Goal: Information Seeking & Learning: Find specific fact

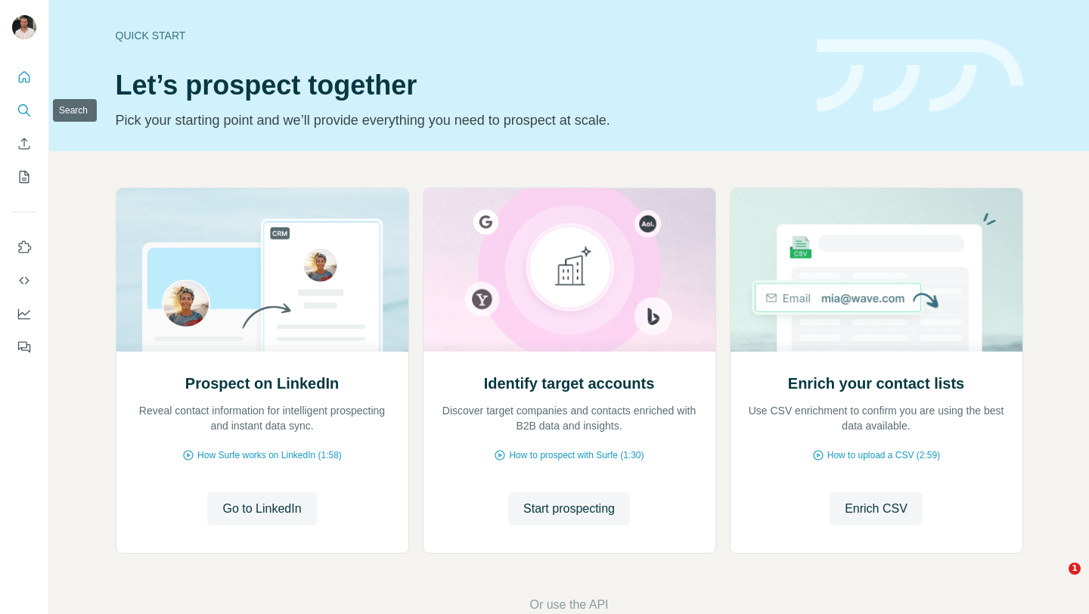
click at [26, 113] on icon "Search" at bounding box center [24, 110] width 15 height 15
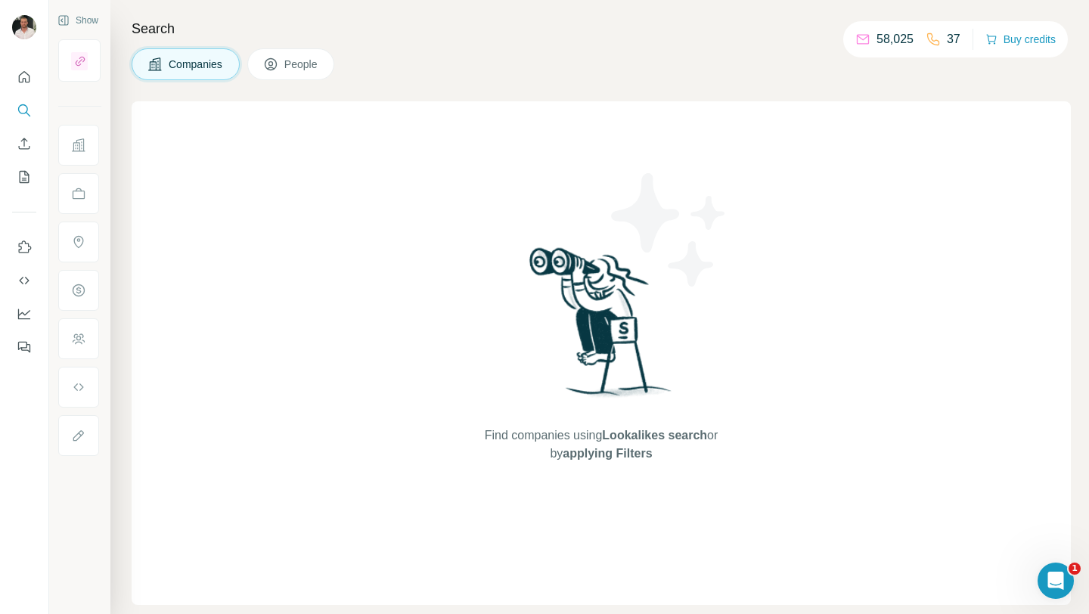
click at [287, 63] on span "People" at bounding box center [301, 64] width 35 height 15
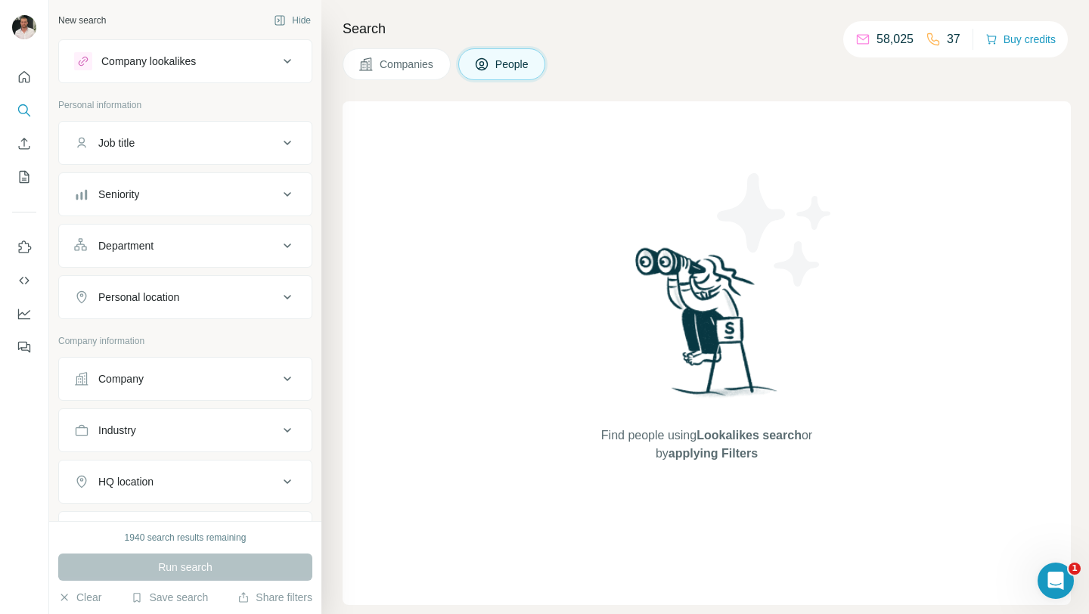
click at [178, 371] on button "Company" at bounding box center [185, 379] width 253 height 36
click at [184, 447] on input "text" at bounding box center [185, 445] width 222 height 27
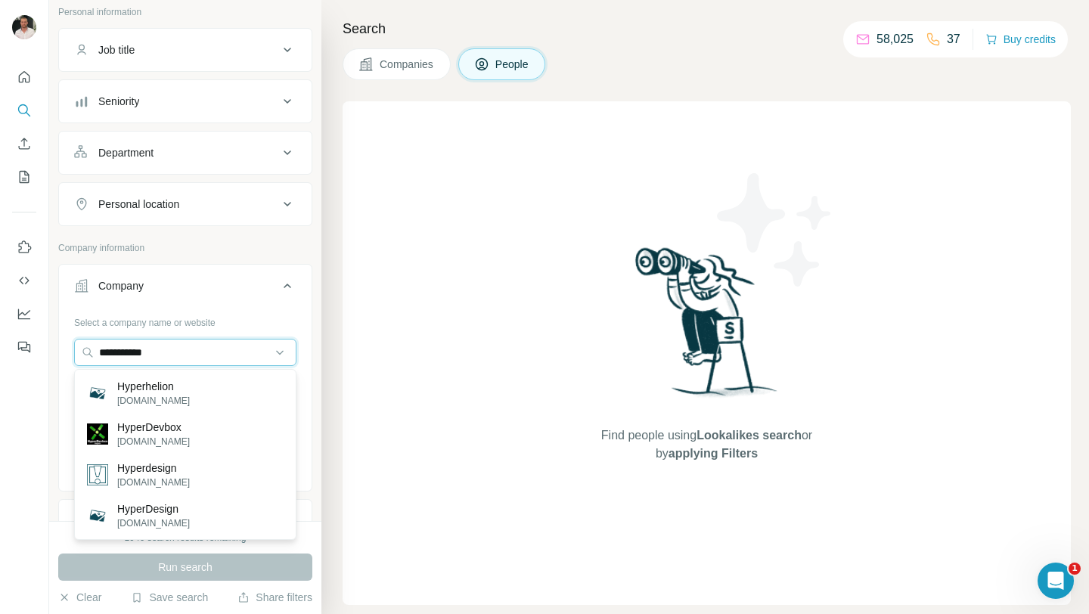
scroll to position [91, 0]
drag, startPoint x: 163, startPoint y: 353, endPoint x: 128, endPoint y: 351, distance: 35.6
click at [128, 351] on input "**********" at bounding box center [185, 354] width 222 height 27
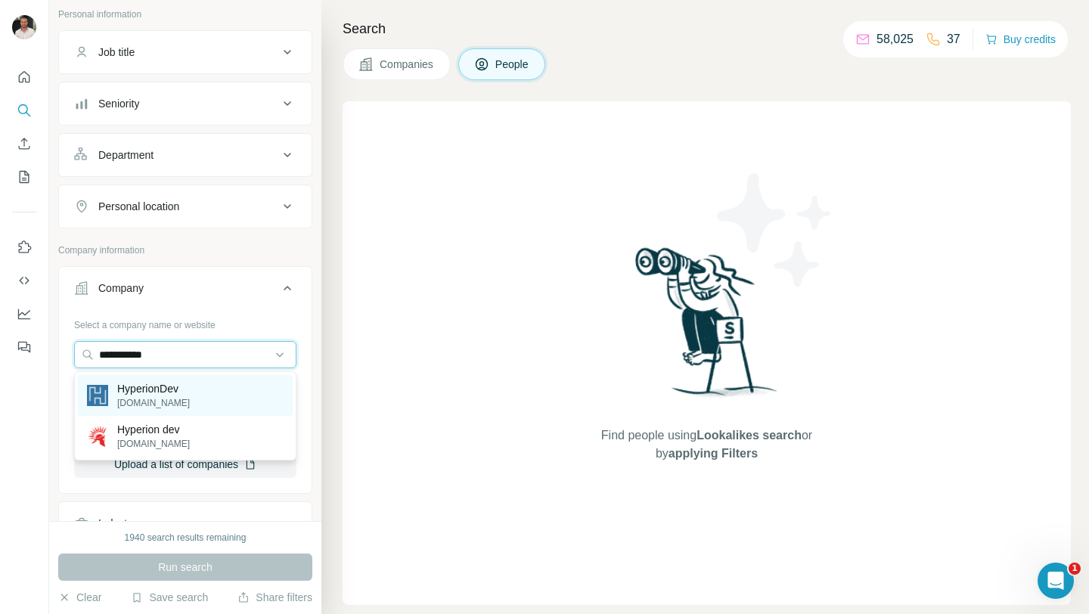
type input "**********"
click at [219, 396] on div "HyperionDev [DOMAIN_NAME]" at bounding box center [185, 395] width 215 height 41
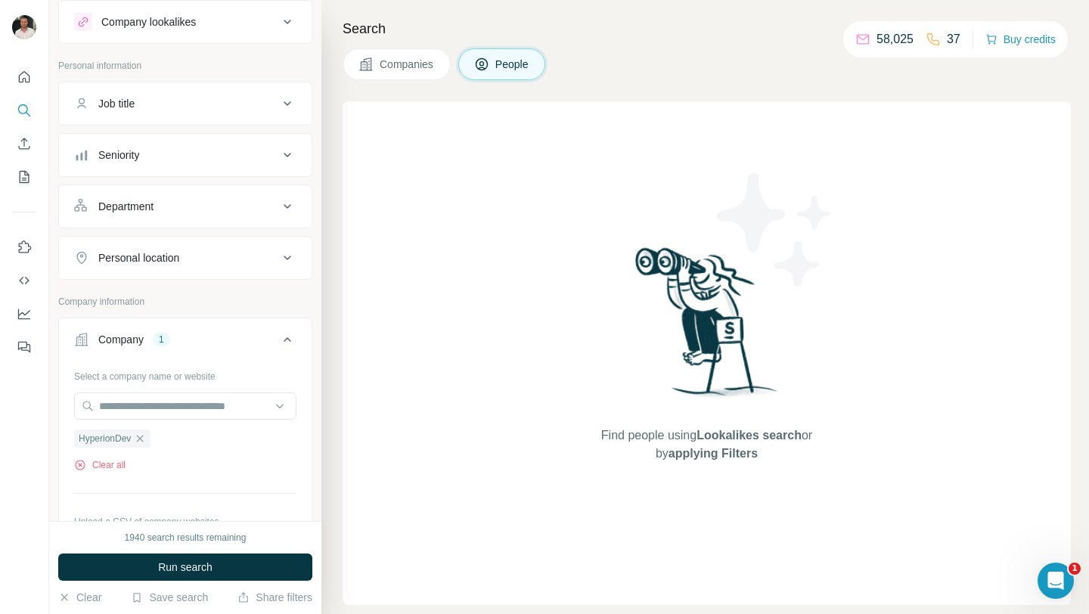
scroll to position [33, 0]
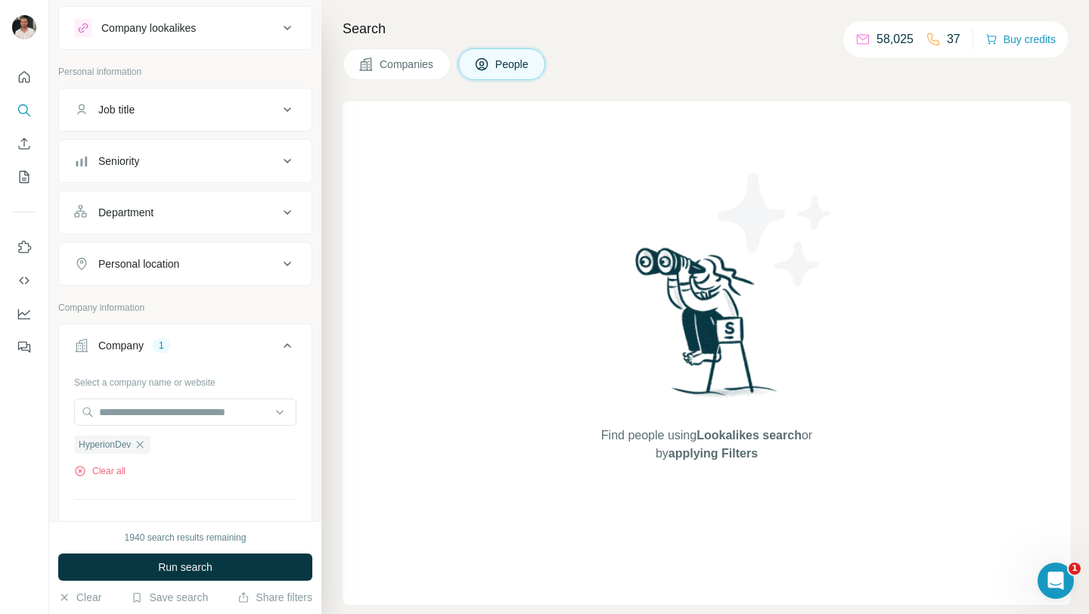
click at [219, 116] on div "Job title" at bounding box center [176, 109] width 204 height 15
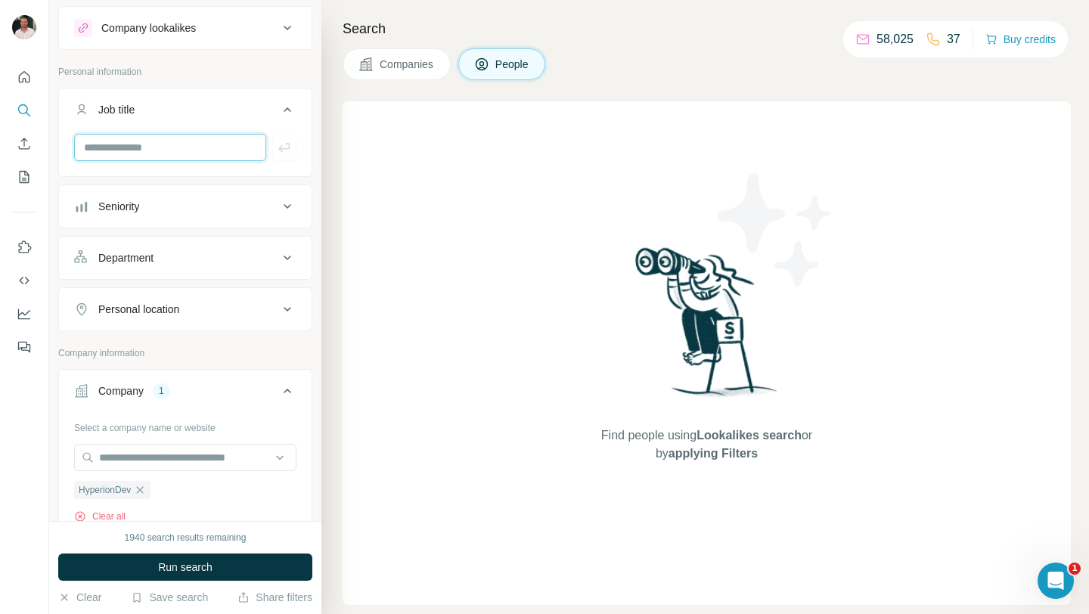
click at [154, 153] on input "text" at bounding box center [170, 147] width 192 height 27
paste input "**********"
type input "**********"
click at [285, 153] on icon "button" at bounding box center [284, 147] width 15 height 15
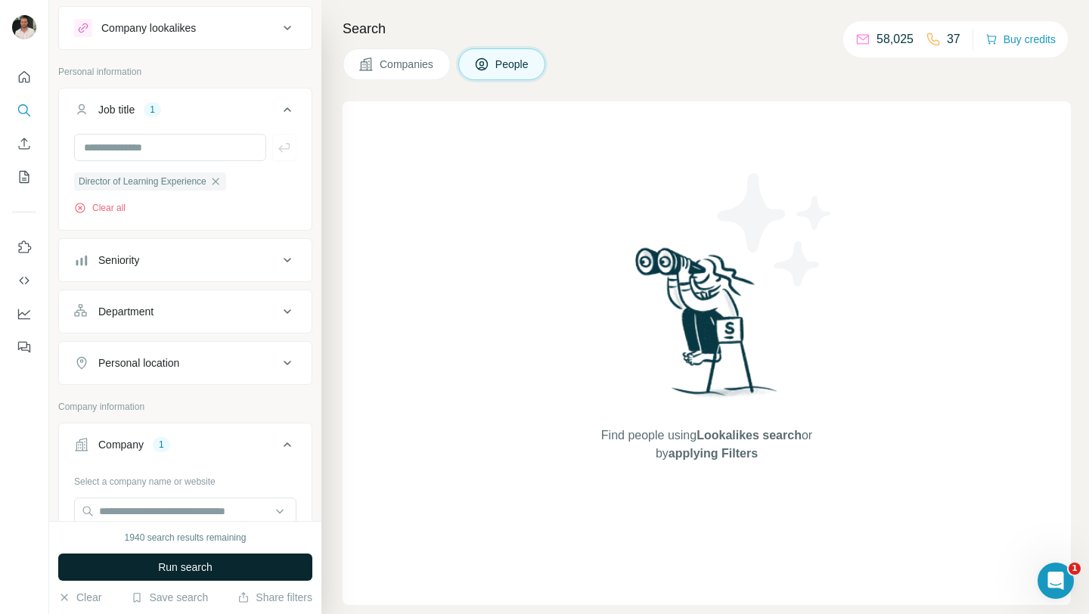
click at [213, 560] on button "Run search" at bounding box center [185, 567] width 254 height 27
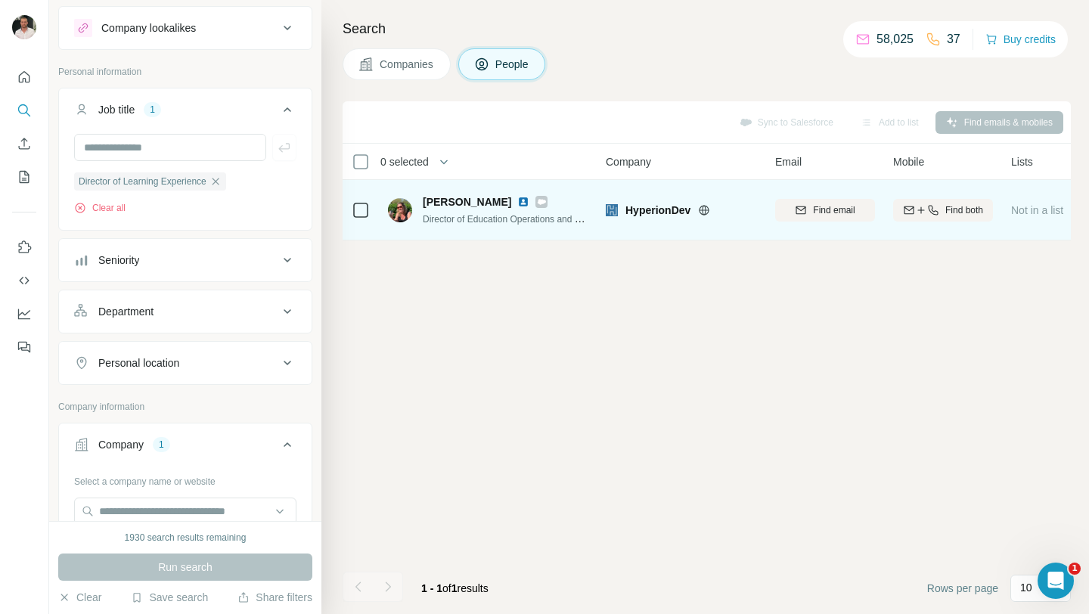
click at [517, 200] on img at bounding box center [523, 202] width 12 height 12
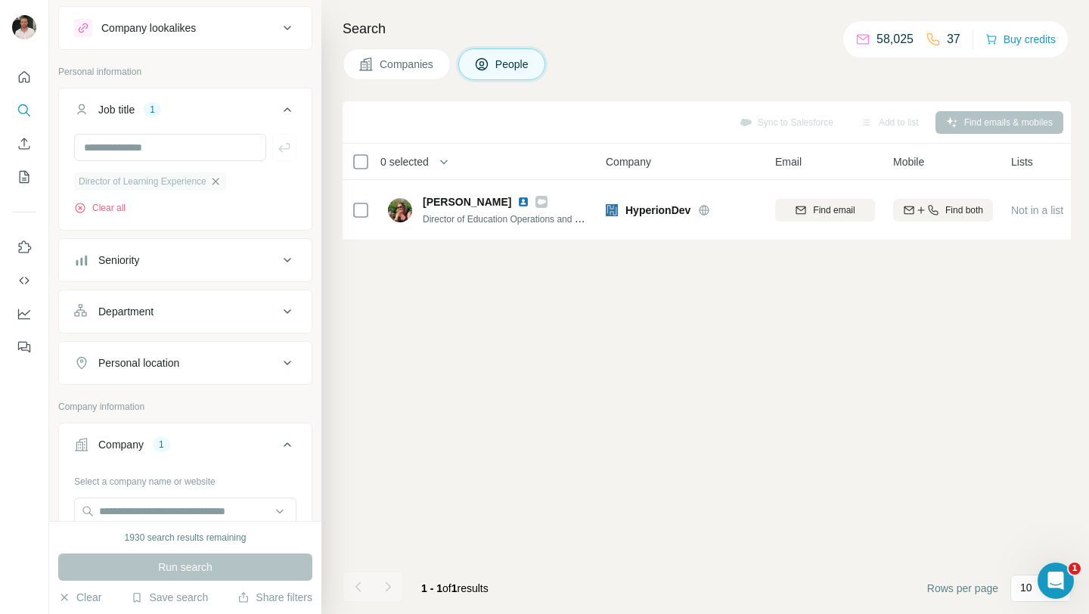
click at [222, 183] on icon "button" at bounding box center [216, 182] width 12 height 12
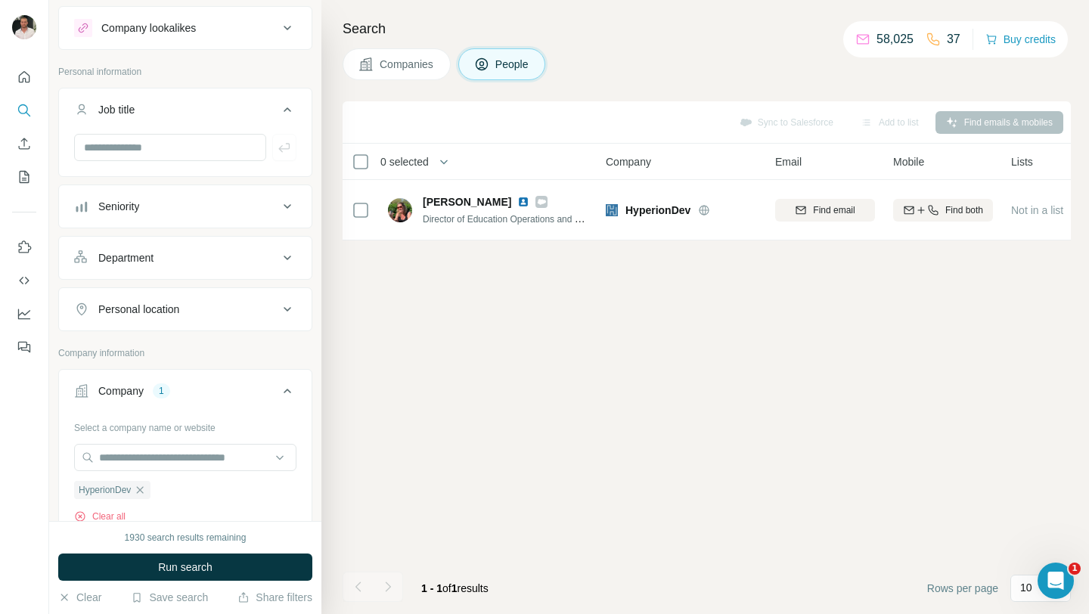
click at [198, 303] on div "Personal location" at bounding box center [176, 309] width 204 height 15
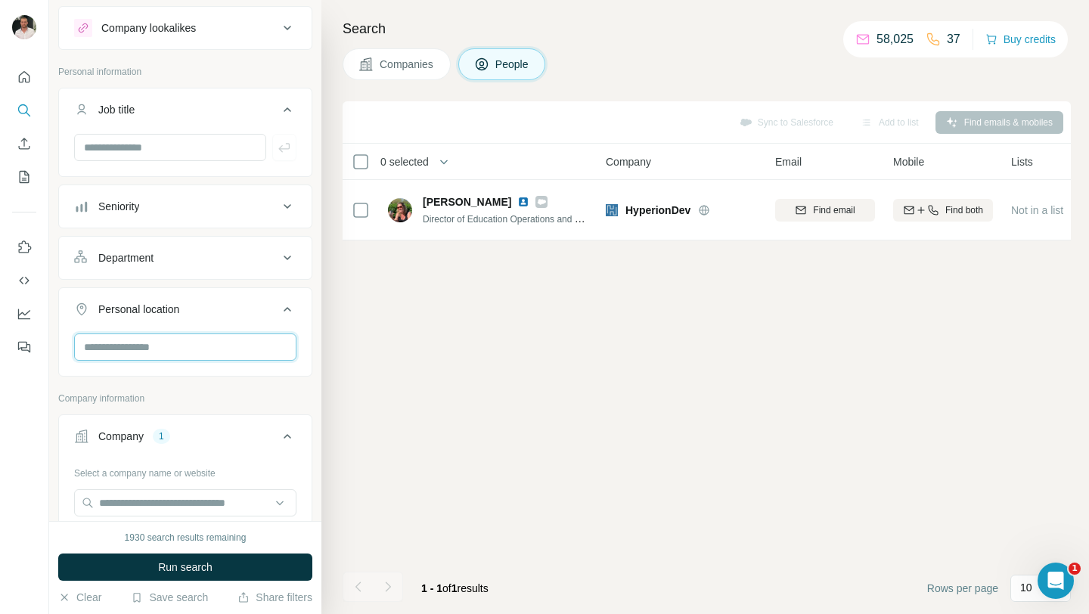
click at [179, 341] on input "text" at bounding box center [185, 347] width 222 height 27
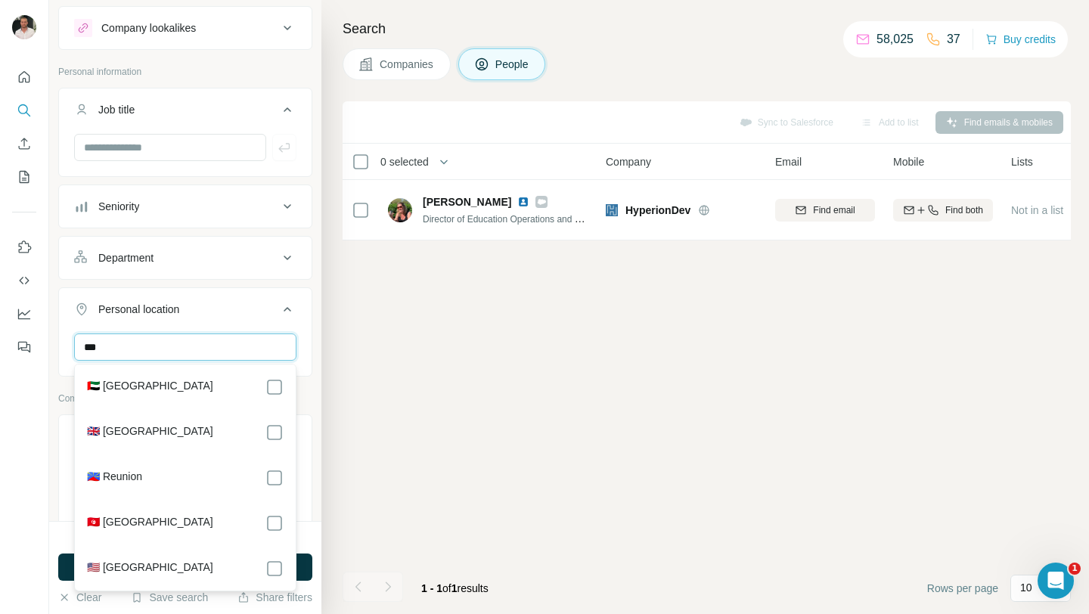
type input "***"
click at [178, 421] on div "🇦🇪 [GEOGRAPHIC_DATA] 🇬🇧 [GEOGRAPHIC_DATA] 🇷🇪 Reunion 🇹🇳 [GEOGRAPHIC_DATA] 🇺🇸 [G…" at bounding box center [185, 486] width 215 height 236
click at [177, 431] on label "🇬🇧 [GEOGRAPHIC_DATA]" at bounding box center [150, 433] width 126 height 18
click at [46, 446] on div at bounding box center [24, 307] width 49 height 614
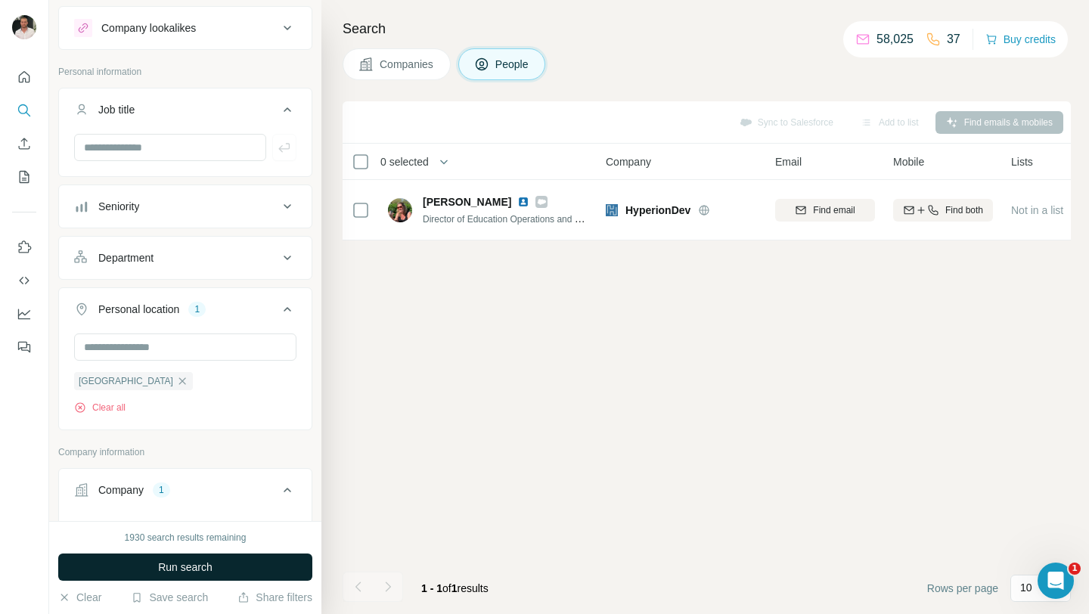
click at [169, 569] on span "Run search" at bounding box center [185, 567] width 54 height 15
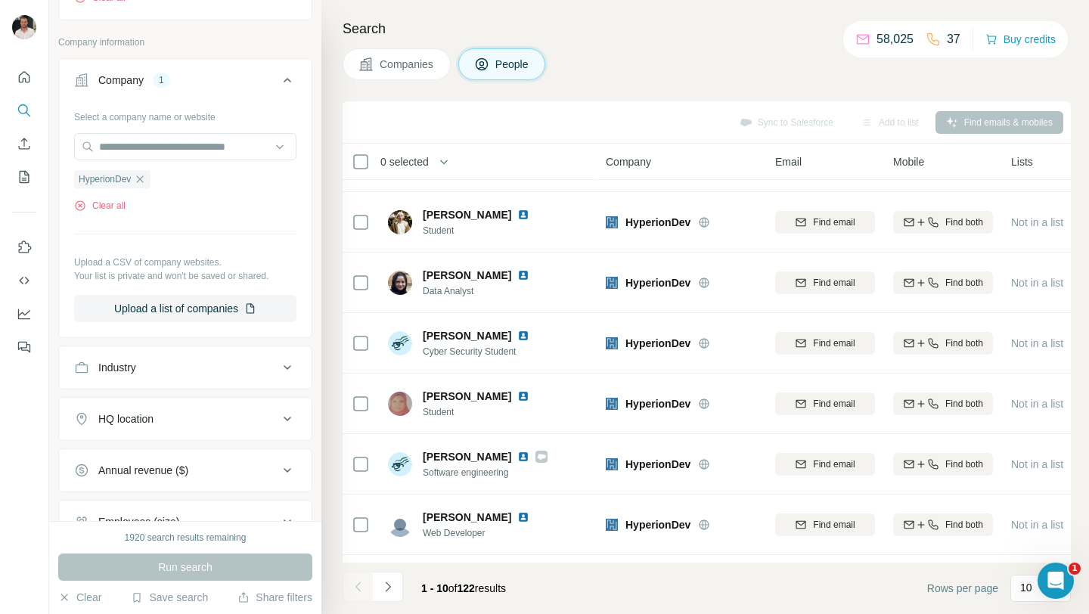
scroll to position [222, 0]
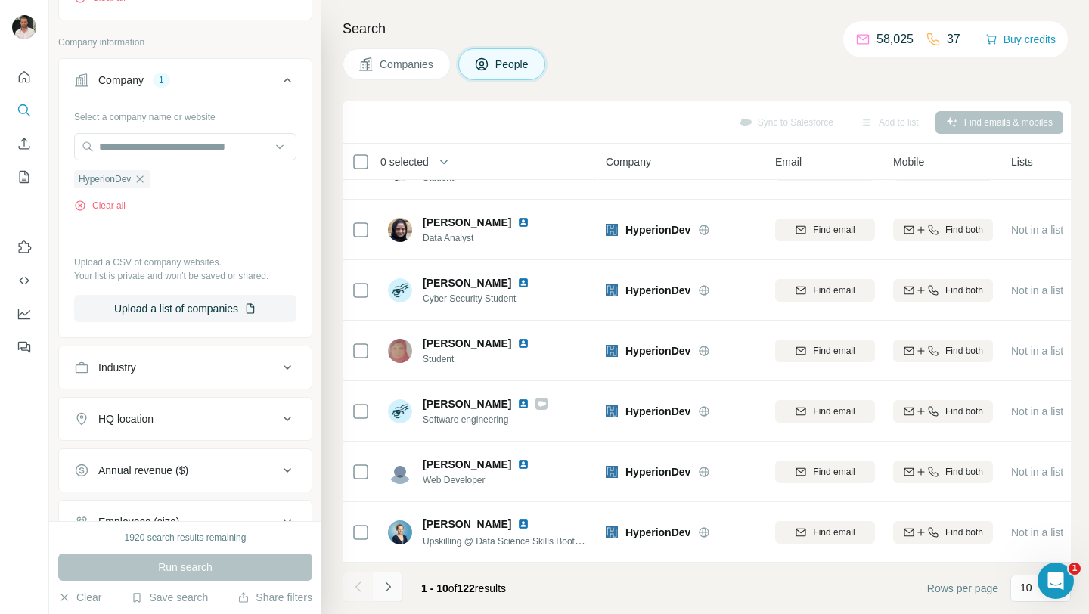
click at [391, 598] on button "Navigate to next page" at bounding box center [388, 587] width 30 height 30
click at [391, 579] on icon "Navigate to next page" at bounding box center [388, 586] width 15 height 15
click at [393, 586] on icon "Navigate to next page" at bounding box center [388, 586] width 15 height 15
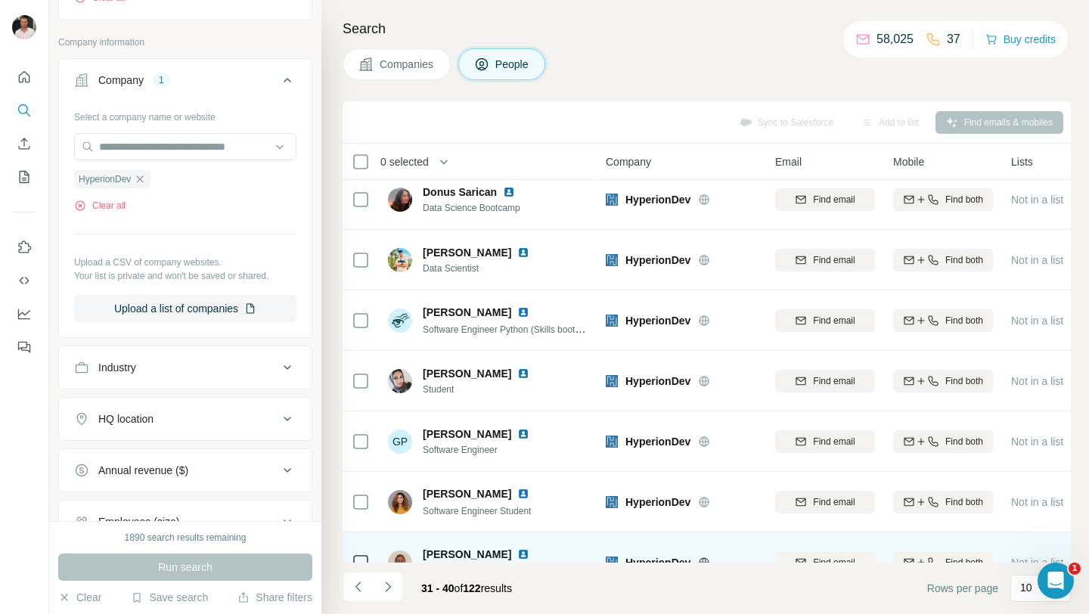
scroll to position [0, 0]
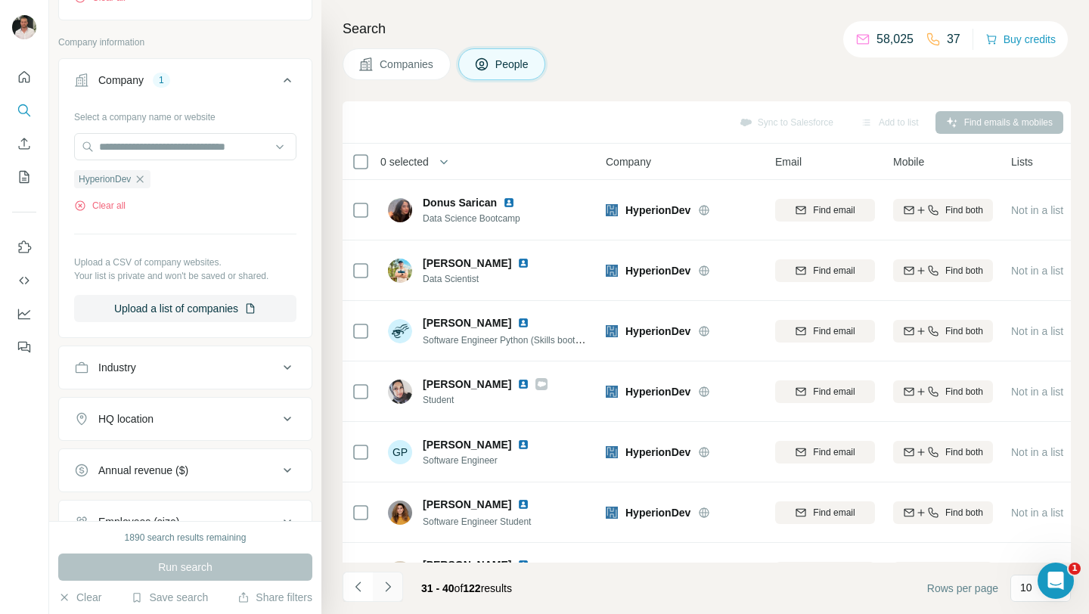
click at [397, 593] on button "Navigate to next page" at bounding box center [388, 587] width 30 height 30
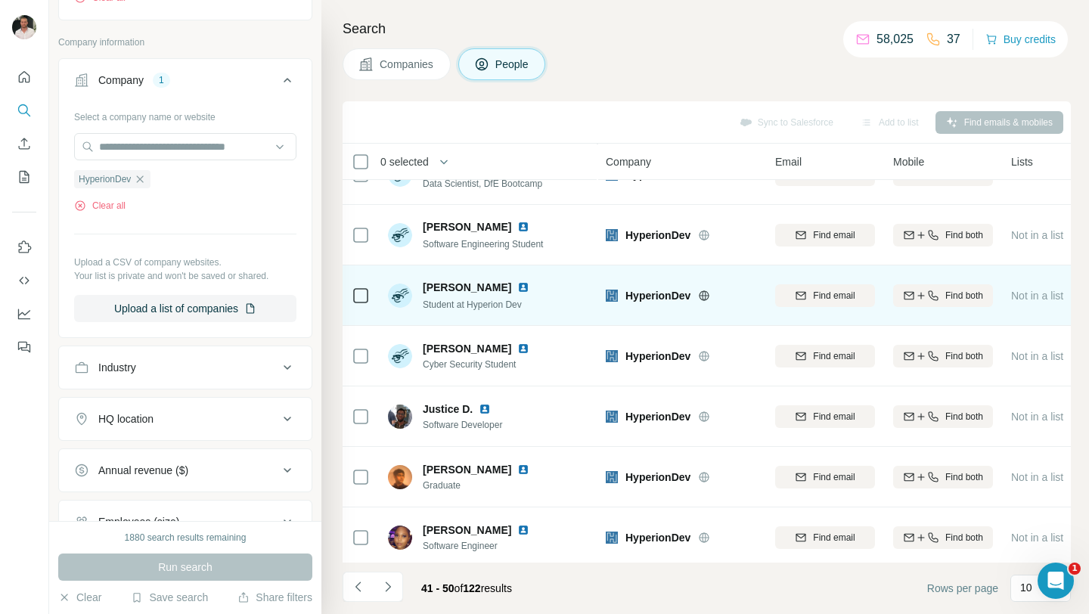
scroll to position [222, 0]
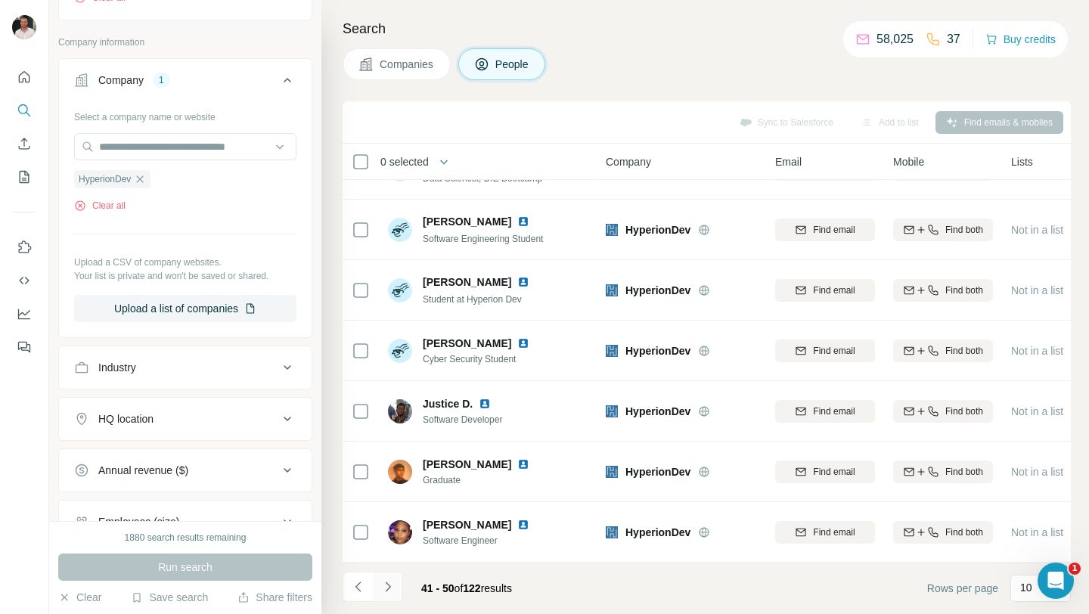
click at [395, 584] on icon "Navigate to next page" at bounding box center [388, 586] width 15 height 15
click at [387, 586] on icon "Navigate to next page" at bounding box center [388, 586] width 15 height 15
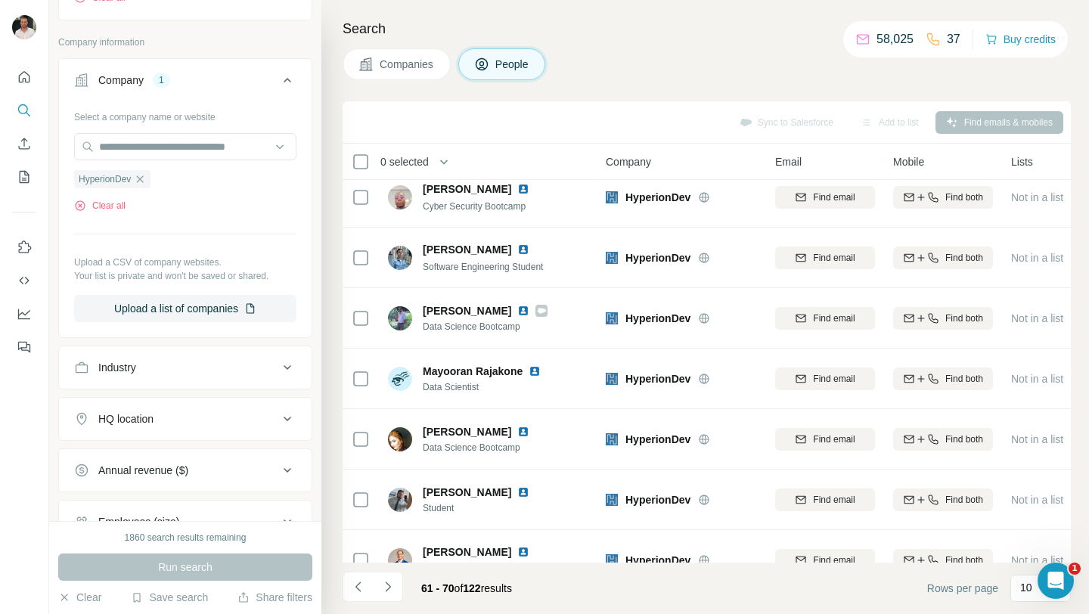
scroll to position [0, 0]
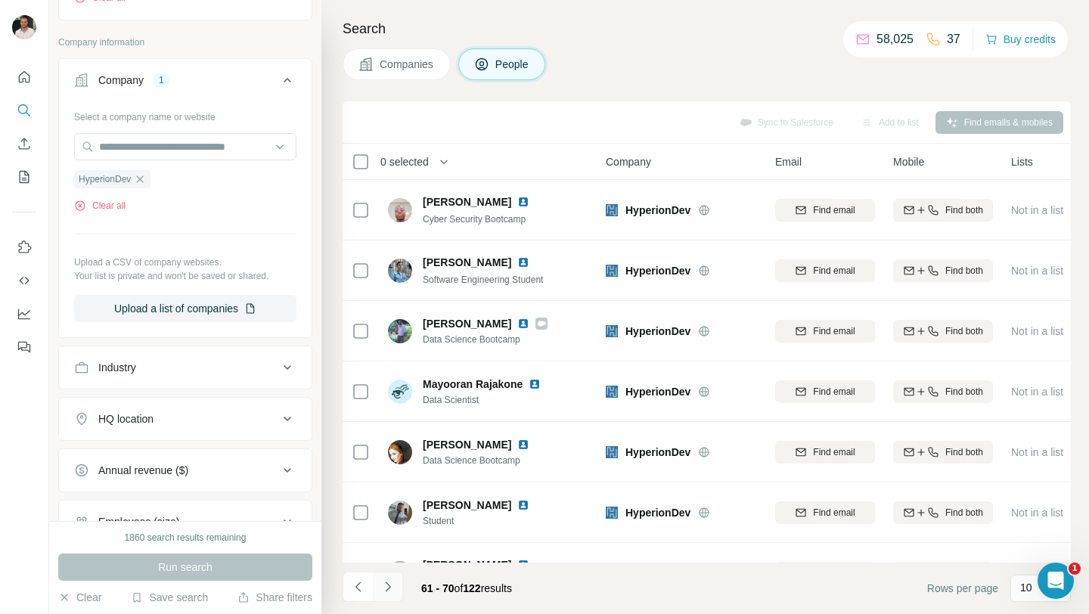
click at [392, 581] on icon "Navigate to next page" at bounding box center [388, 586] width 15 height 15
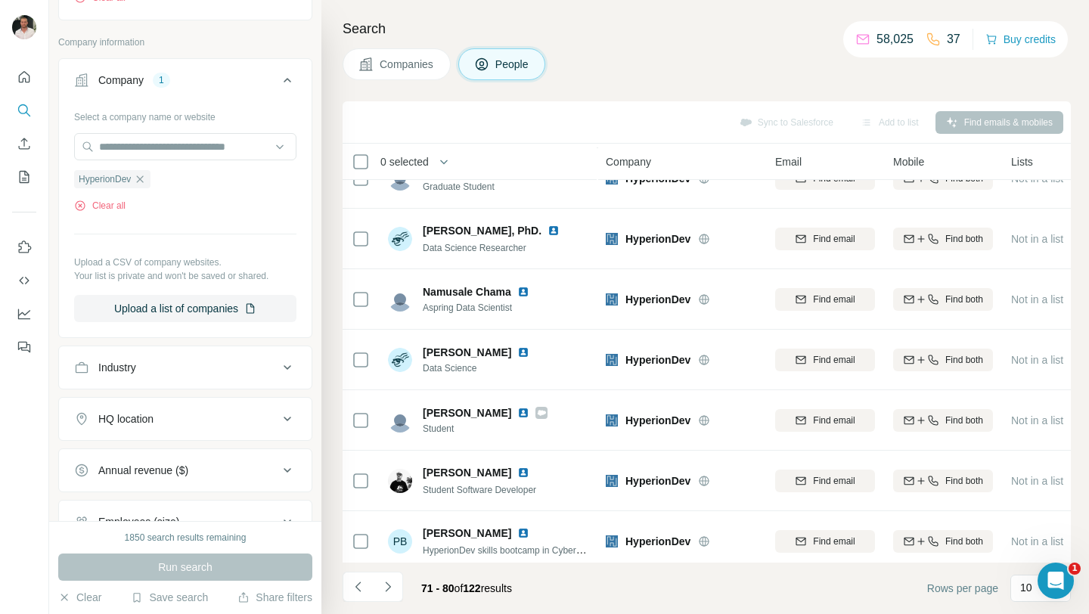
scroll to position [222, 0]
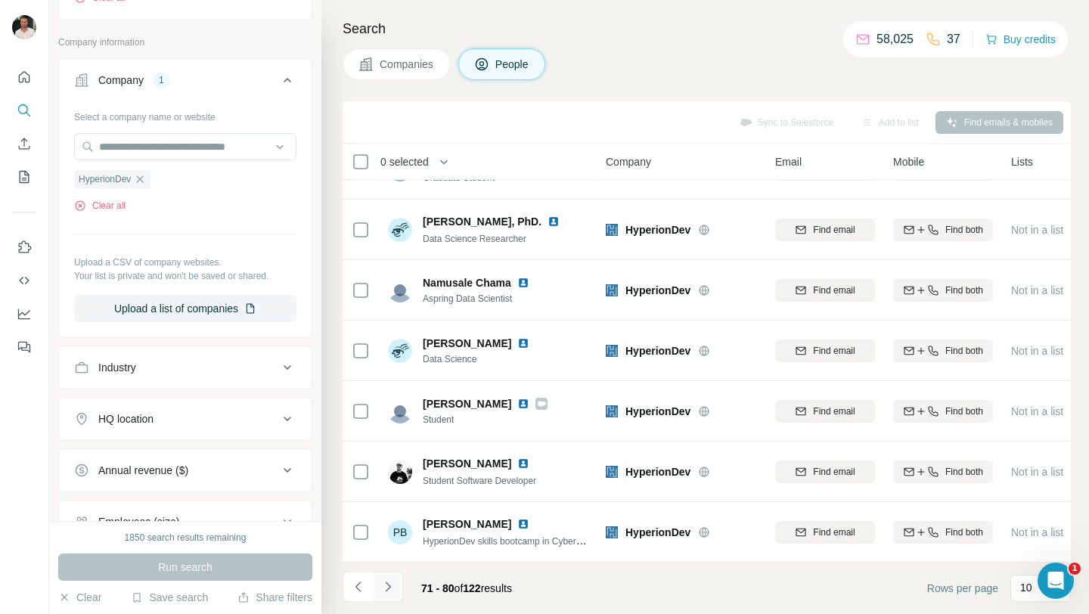
click at [385, 580] on icon "Navigate to next page" at bounding box center [388, 586] width 15 height 15
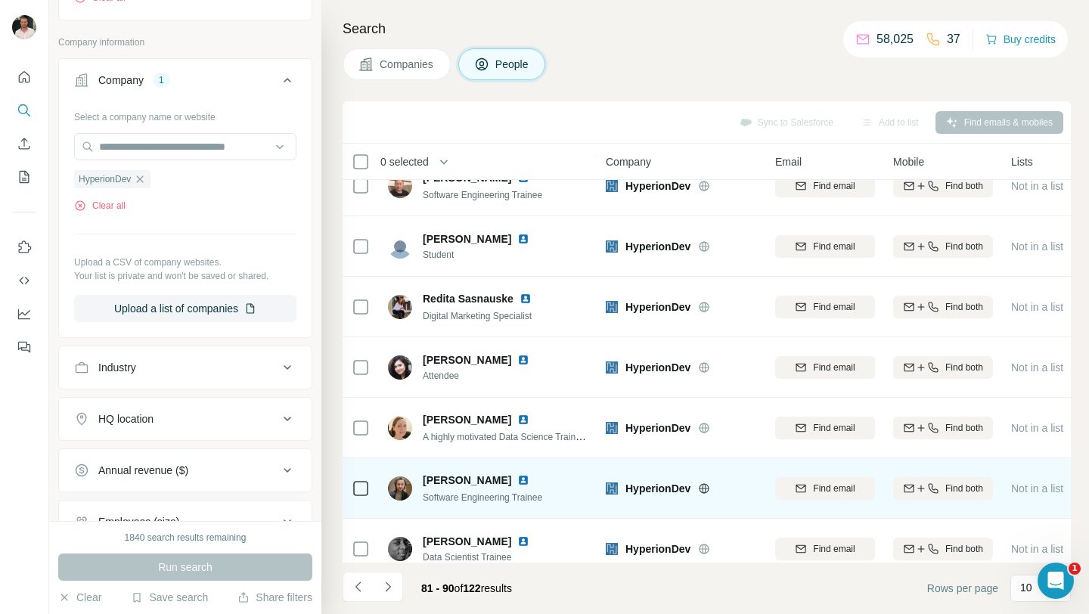
scroll to position [0, 0]
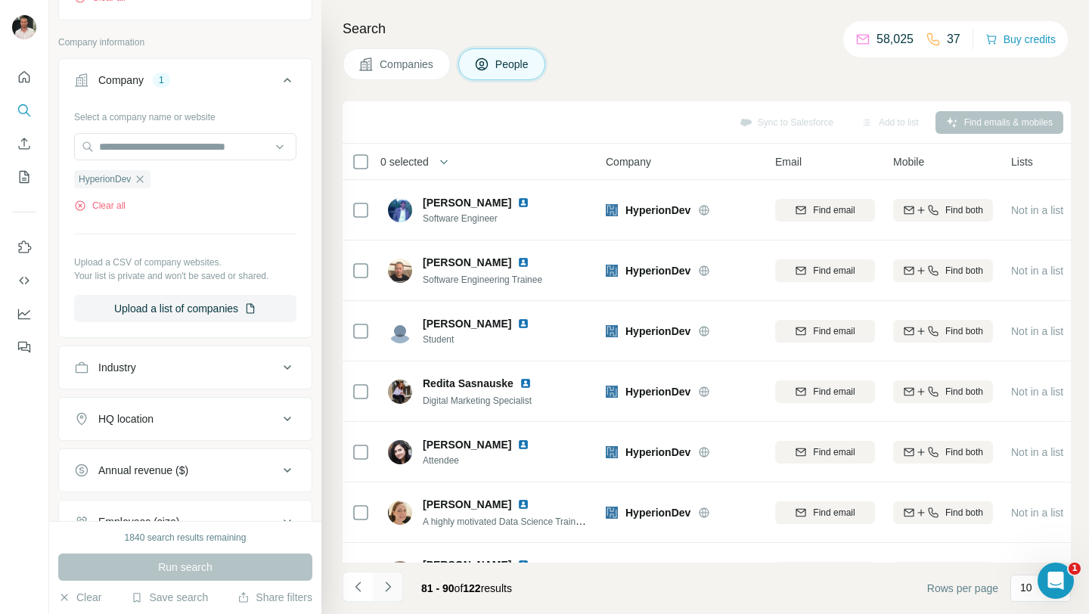
click at [397, 579] on button "Navigate to next page" at bounding box center [388, 587] width 30 height 30
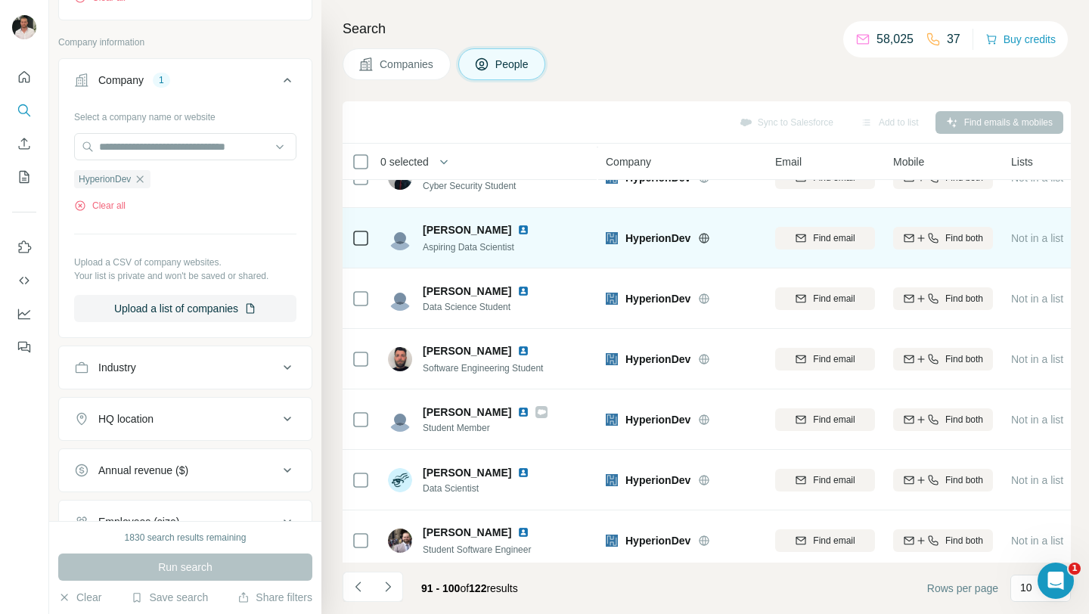
scroll to position [222, 0]
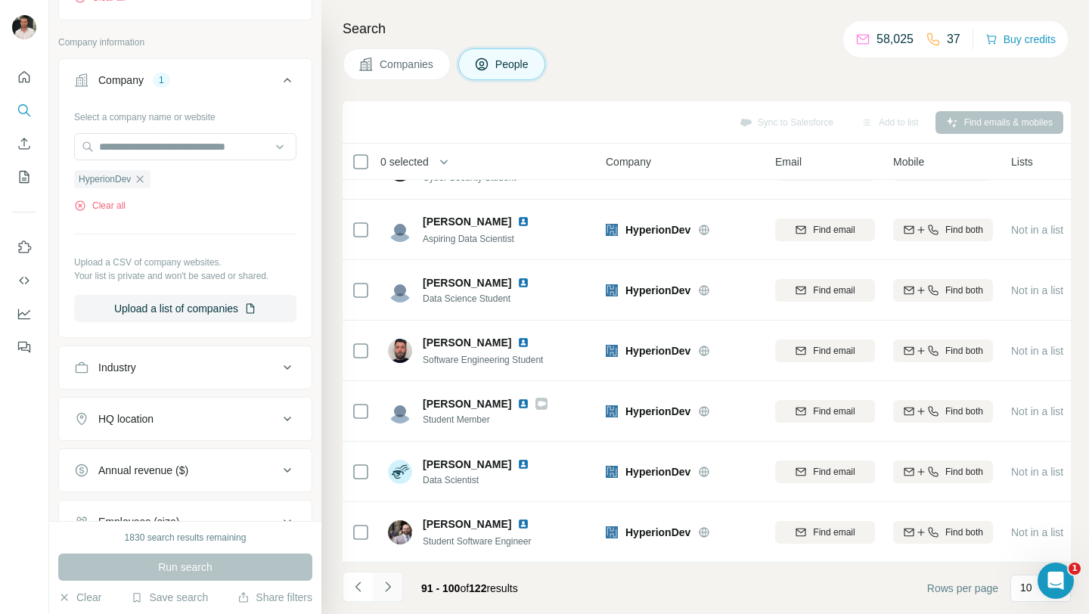
click at [398, 583] on button "Navigate to next page" at bounding box center [388, 587] width 30 height 30
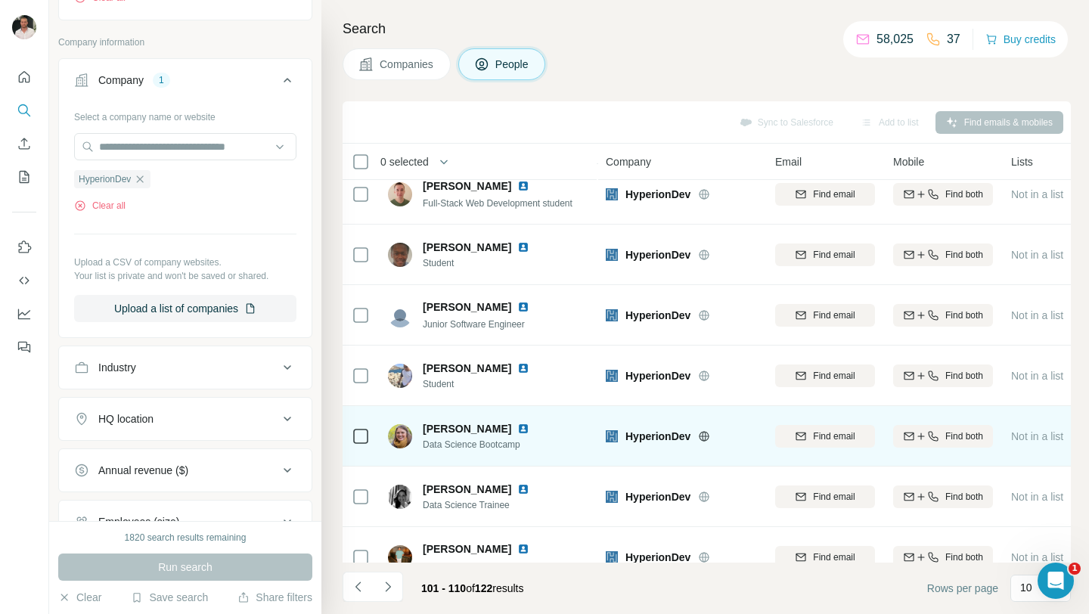
scroll to position [0, 0]
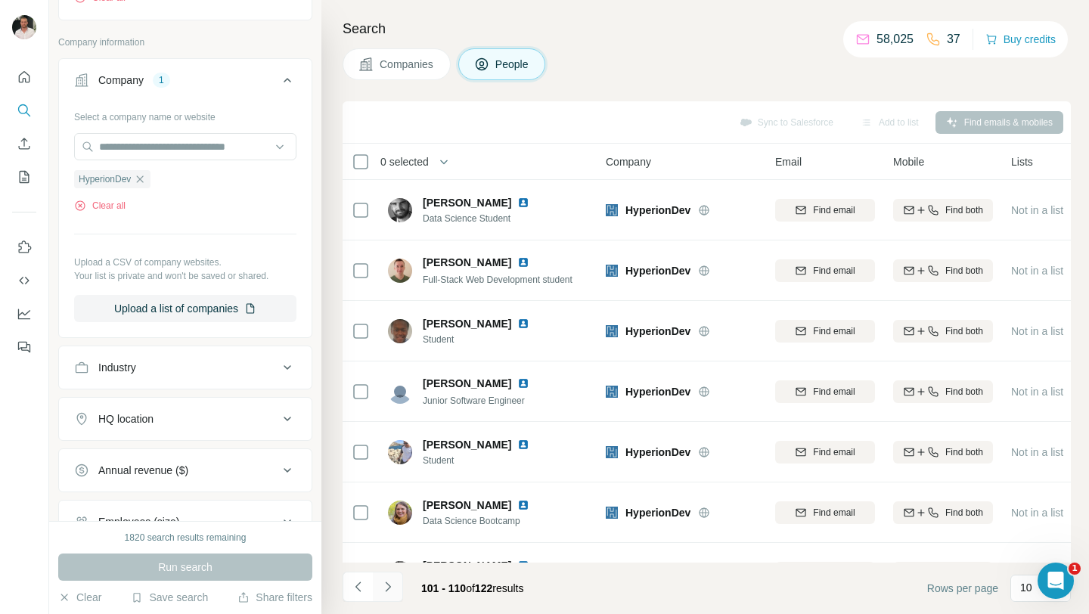
click at [388, 584] on icon "Navigate to next page" at bounding box center [387, 587] width 5 height 10
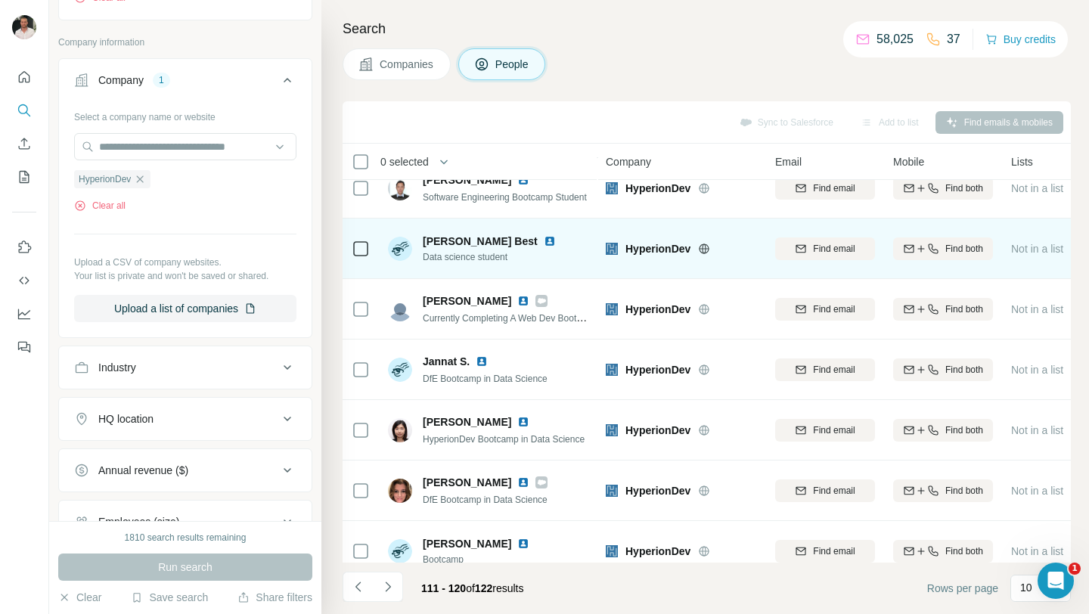
scroll to position [222, 0]
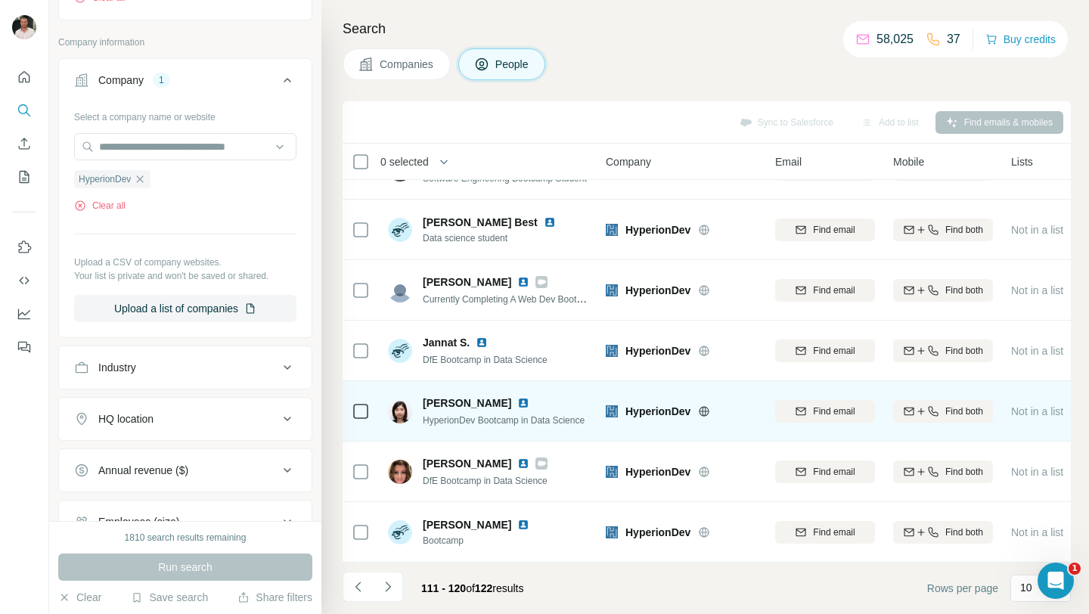
click at [517, 398] on img at bounding box center [523, 403] width 12 height 12
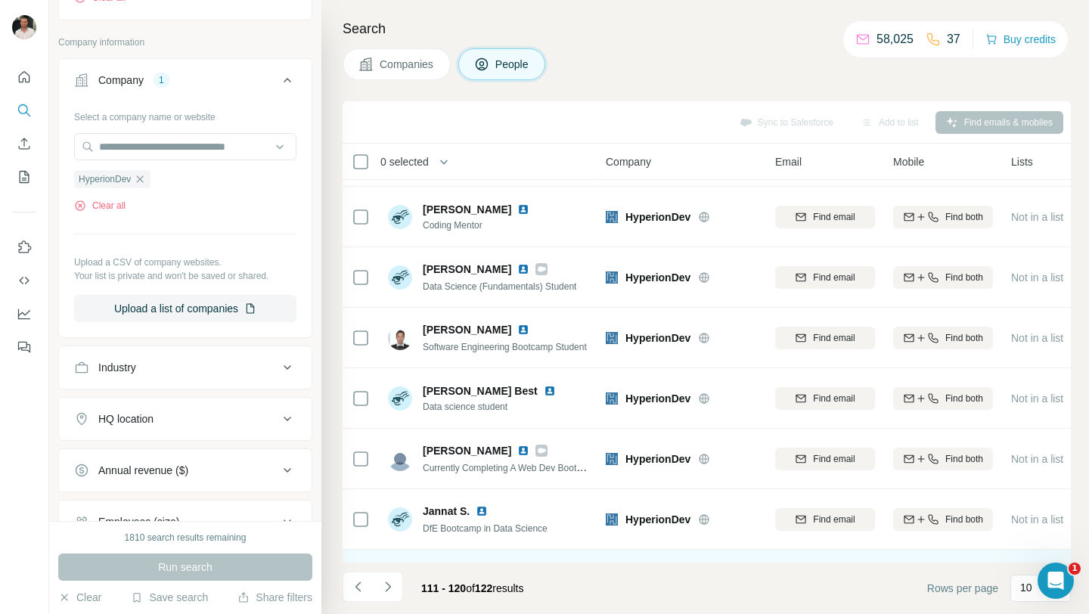
scroll to position [0, 0]
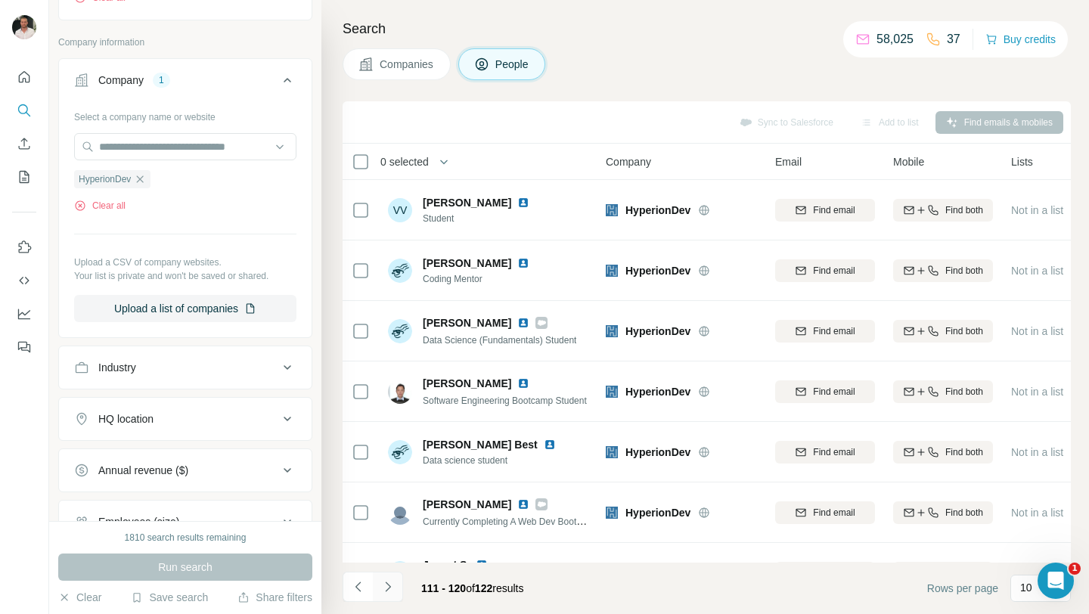
click at [390, 592] on icon "Navigate to next page" at bounding box center [388, 586] width 15 height 15
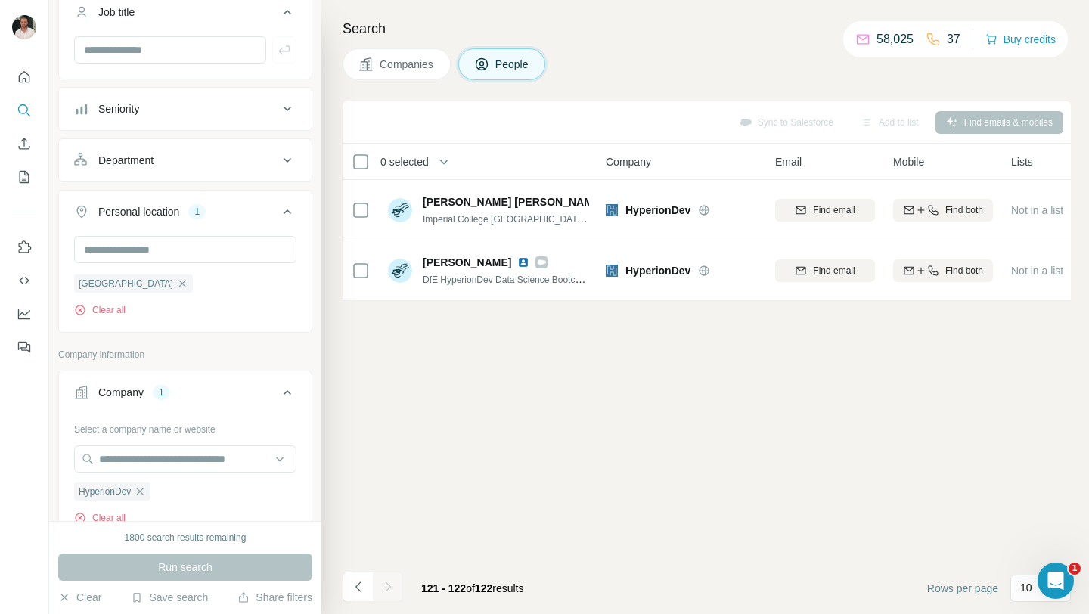
scroll to position [132, 0]
click at [176, 286] on icon "button" at bounding box center [182, 282] width 12 height 12
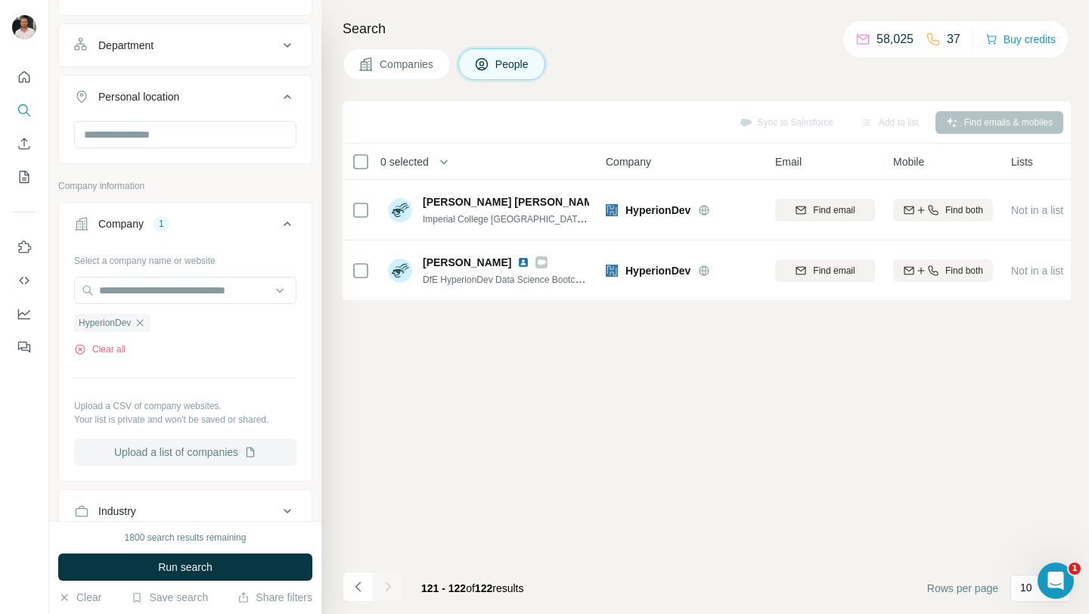
scroll to position [558, 0]
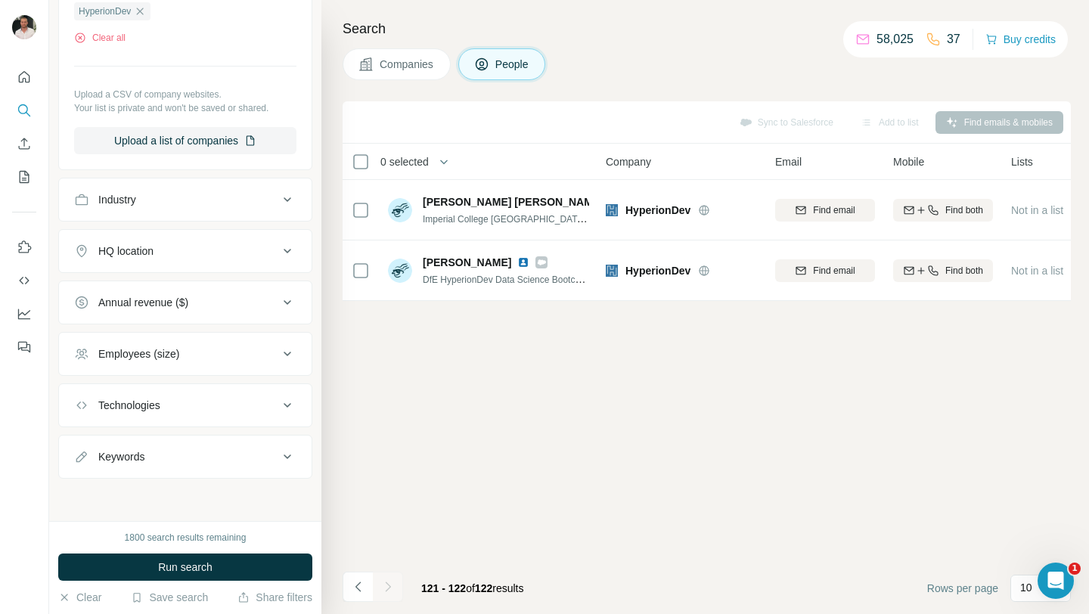
click at [156, 466] on button "Keywords" at bounding box center [185, 457] width 253 height 36
click at [148, 492] on input "text" at bounding box center [170, 494] width 192 height 27
type input "*******"
click at [161, 502] on input "text" at bounding box center [170, 494] width 192 height 27
click at [107, 528] on div "1800 search results remaining Run search Clear Save search Share filters" at bounding box center [185, 567] width 272 height 93
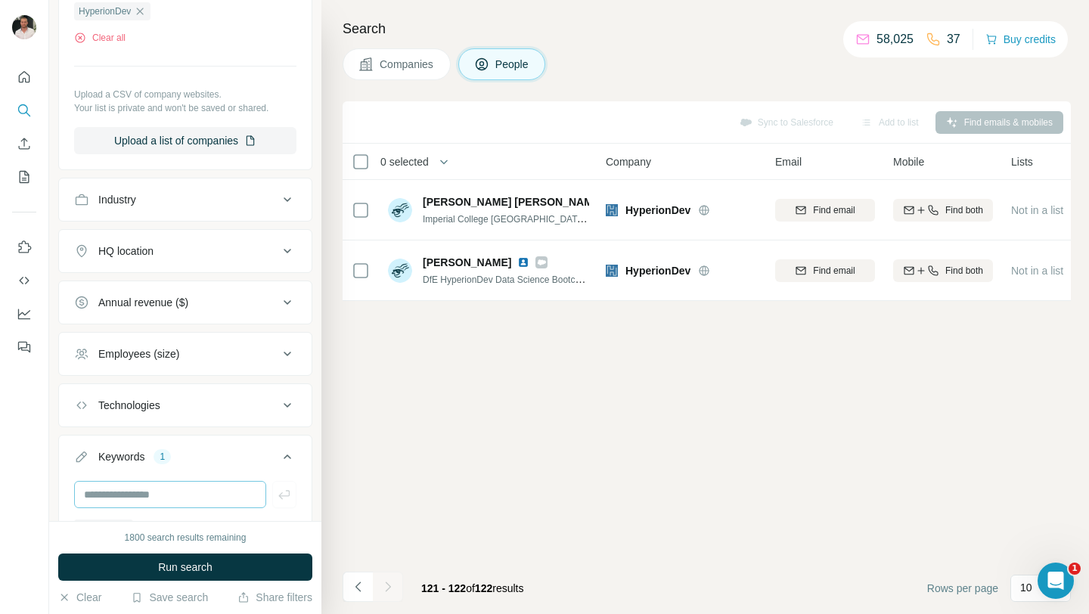
scroll to position [657, 0]
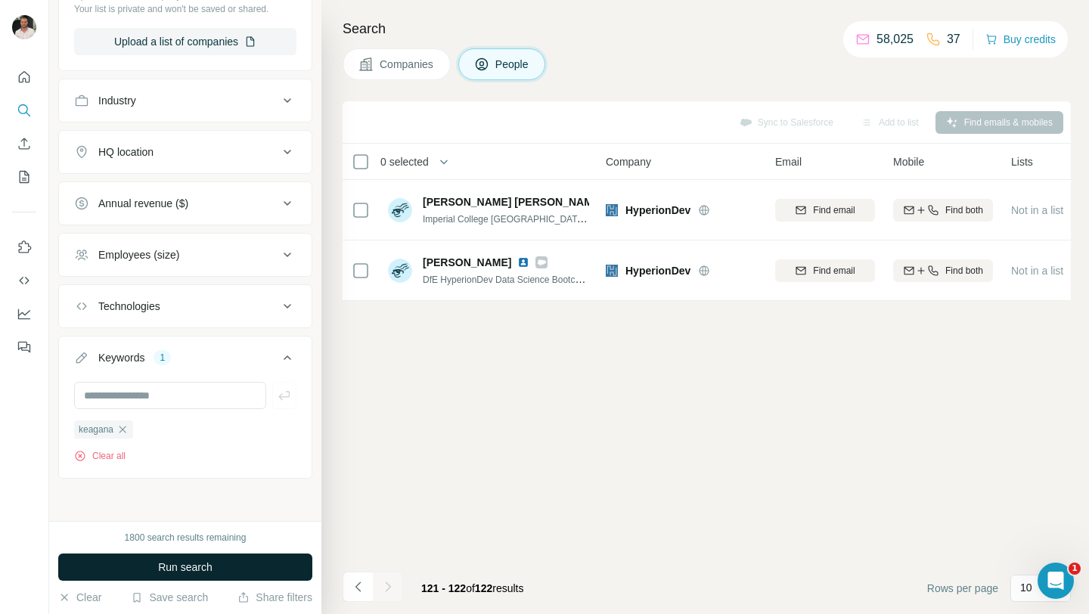
click at [137, 568] on button "Run search" at bounding box center [185, 567] width 254 height 27
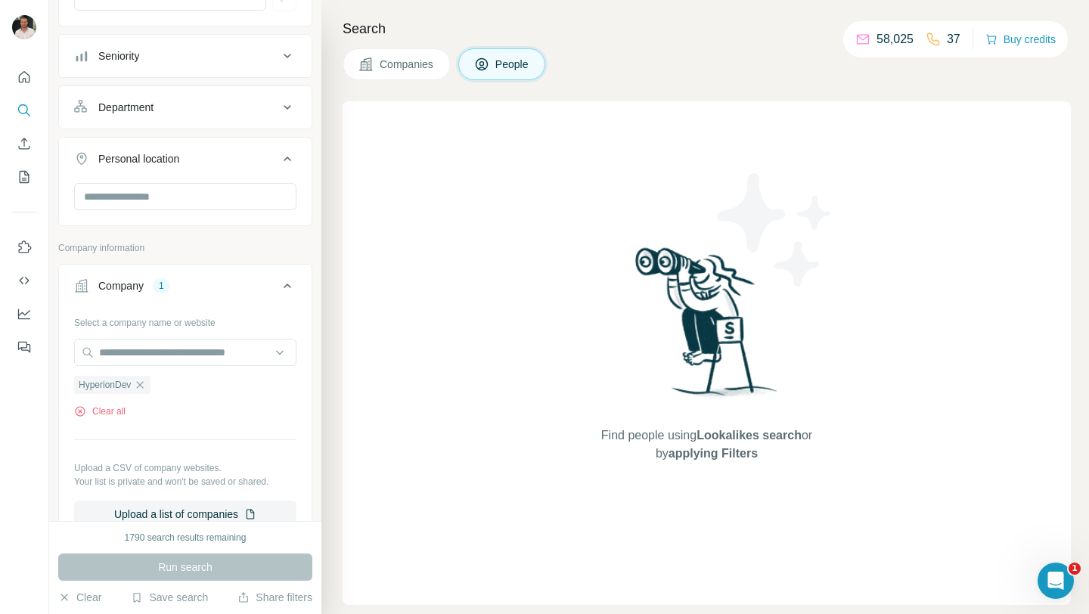
scroll to position [0, 0]
